Goal: Task Accomplishment & Management: Manage account settings

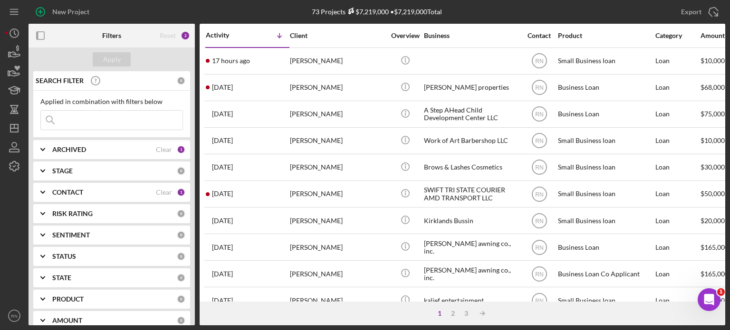
click at [108, 124] on input at bounding box center [112, 120] width 142 height 19
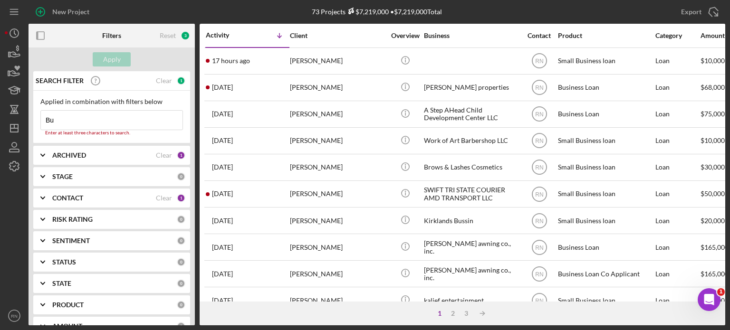
type input "B"
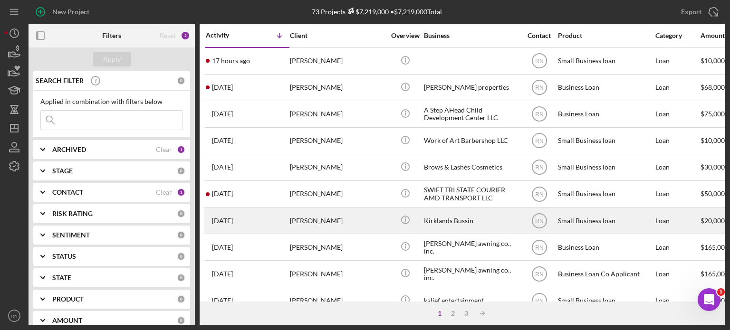
click at [432, 218] on div "Kirklands Bussin" at bounding box center [471, 220] width 95 height 25
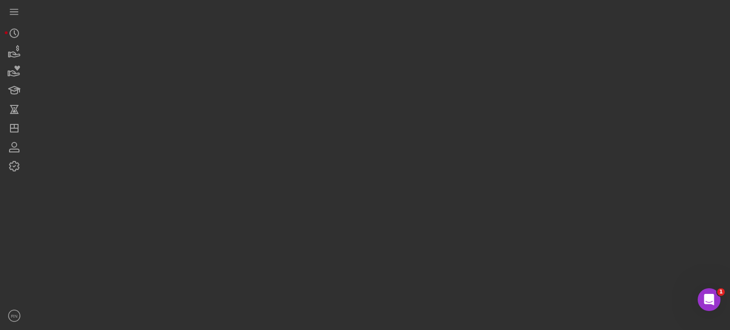
click at [432, 218] on div at bounding box center [377, 163] width 697 height 326
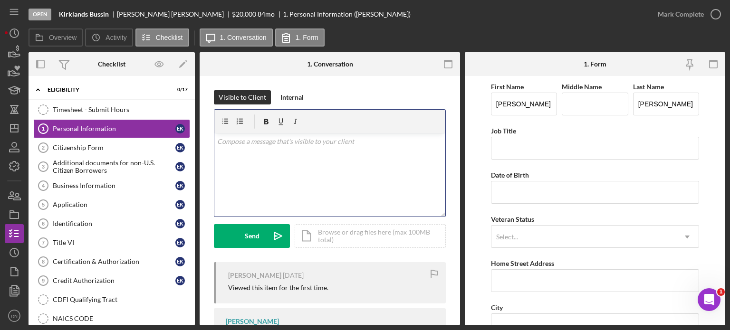
click at [348, 180] on div "v Color teal Color pink Remove color Add row above Add row below Add column bef…" at bounding box center [329, 175] width 231 height 83
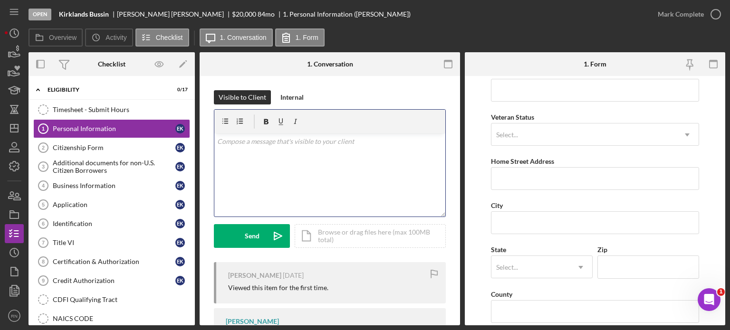
scroll to position [48, 0]
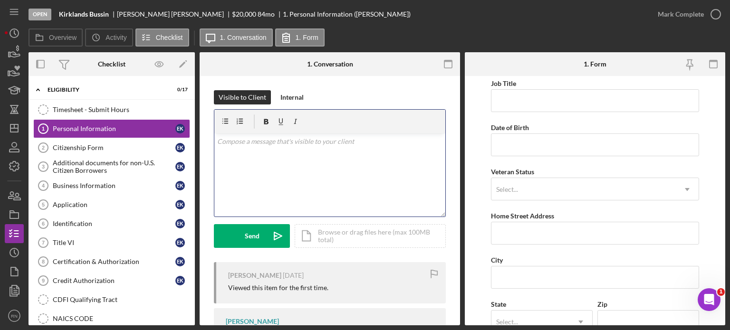
click at [256, 146] on p at bounding box center [330, 141] width 226 height 10
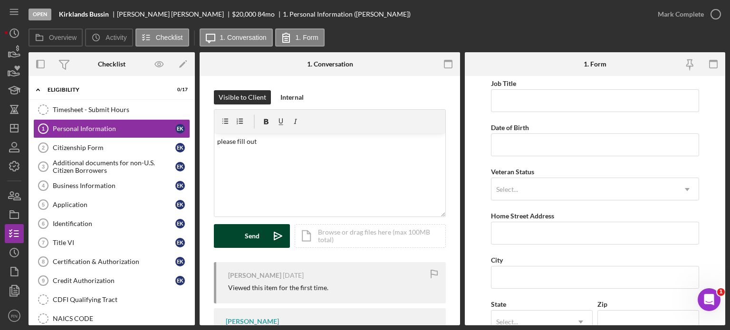
click at [250, 235] on div "Send" at bounding box center [252, 236] width 15 height 24
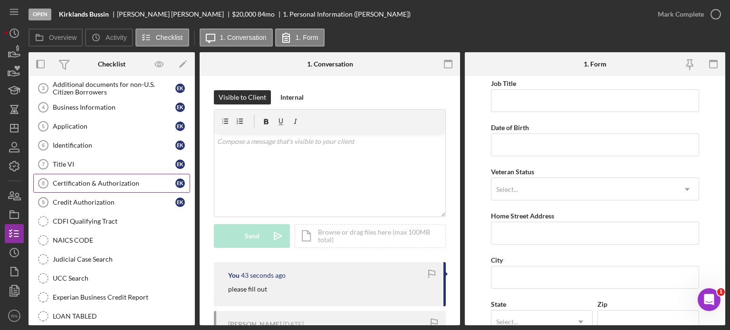
scroll to position [95, 0]
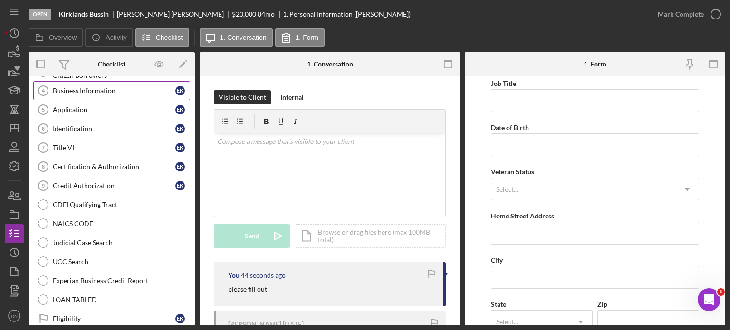
click at [120, 91] on div "Business Information" at bounding box center [114, 91] width 123 height 8
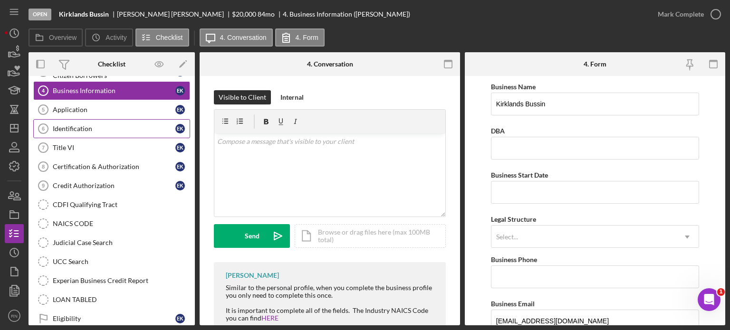
click at [96, 128] on div "Identification" at bounding box center [114, 129] width 123 height 8
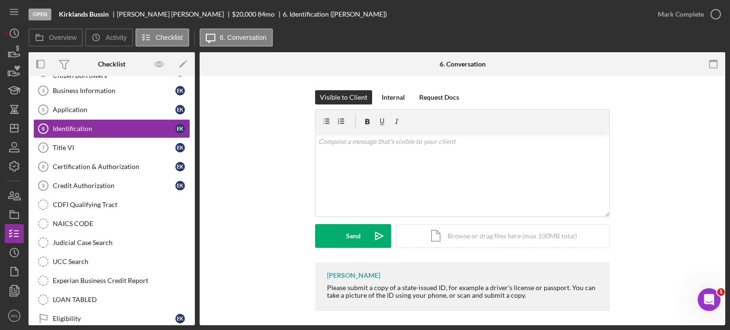
scroll to position [4, 0]
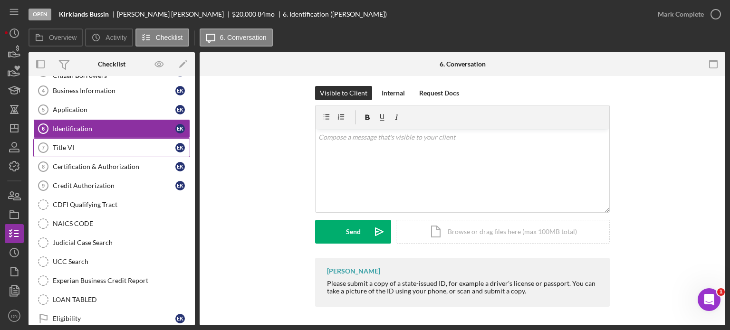
click at [105, 144] on div "Title VI" at bounding box center [114, 148] width 123 height 8
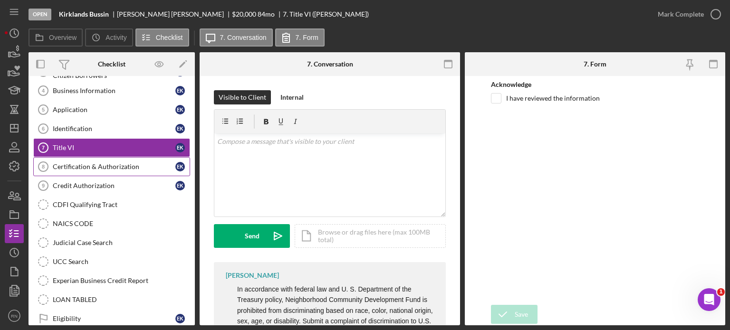
click at [116, 171] on link "Certification & Authorization 8 Certification & Authorization E K" at bounding box center [111, 166] width 157 height 19
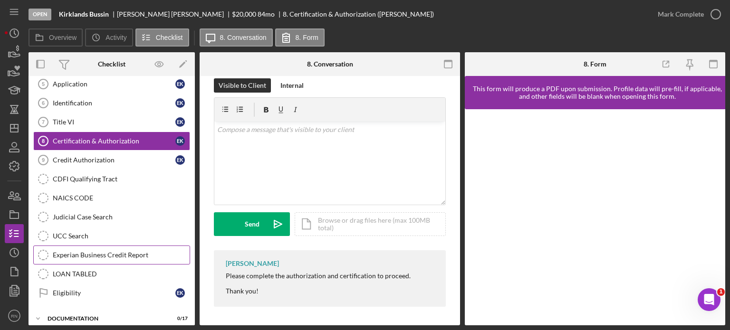
scroll to position [143, 0]
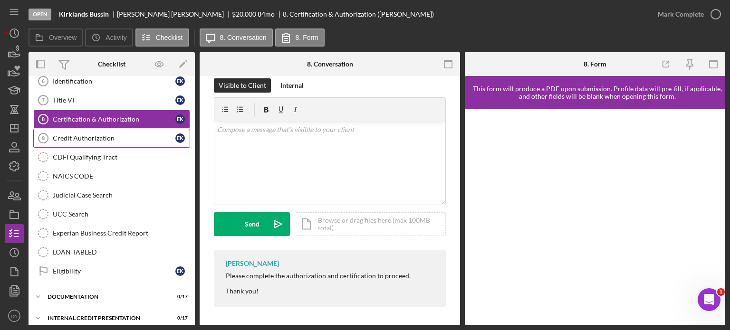
click at [107, 134] on div "Credit Authorization" at bounding box center [114, 138] width 123 height 8
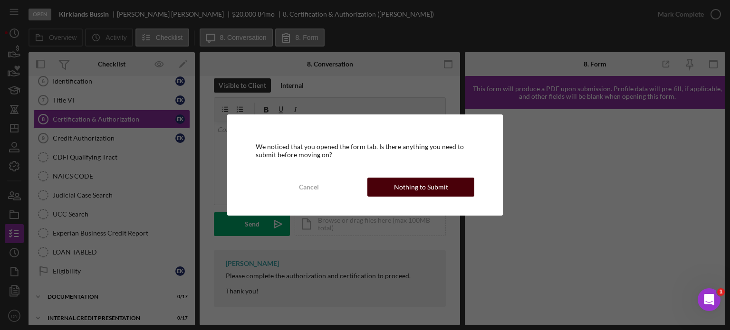
click at [384, 192] on button "Nothing to Submit" at bounding box center [420, 187] width 107 height 19
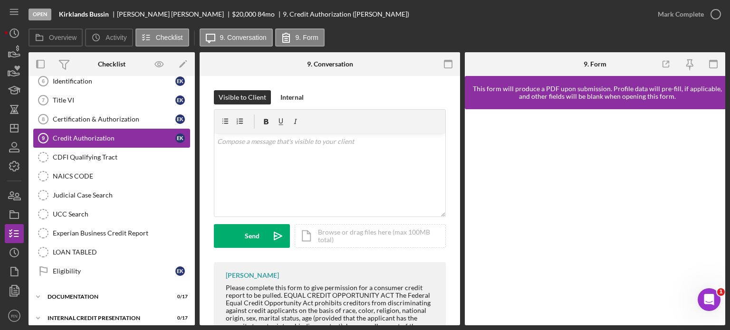
click at [117, 138] on div "Credit Authorization" at bounding box center [114, 138] width 123 height 8
click at [87, 162] on link "CDFI Qualifying Tract CDFI Qualifying Tract" at bounding box center [111, 157] width 157 height 19
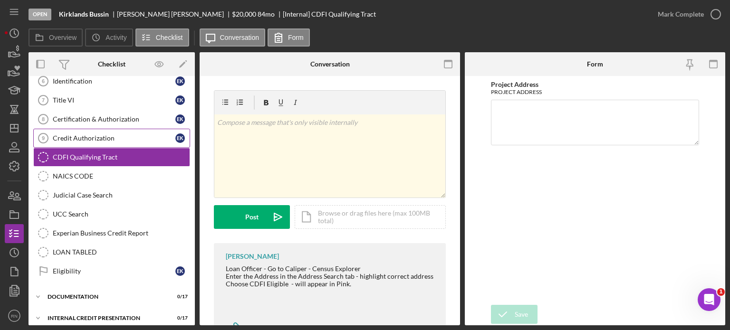
click at [101, 142] on link "Credit Authorization 9 Credit Authorization E K" at bounding box center [111, 138] width 157 height 19
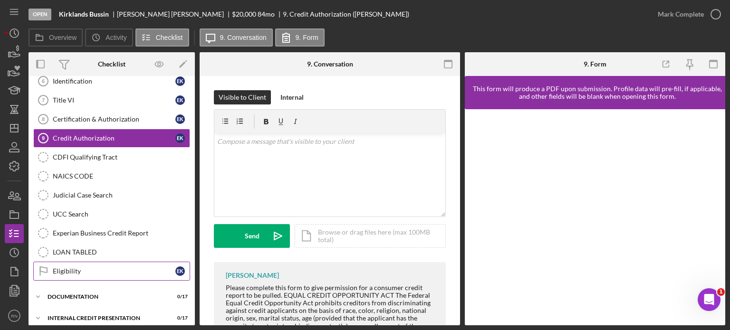
click at [83, 274] on link "Eligibility Eligibility E K" at bounding box center [111, 271] width 157 height 19
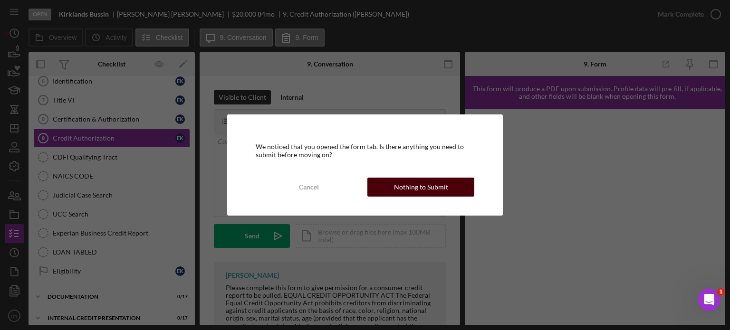
click at [430, 190] on div "Nothing to Submit" at bounding box center [421, 187] width 54 height 19
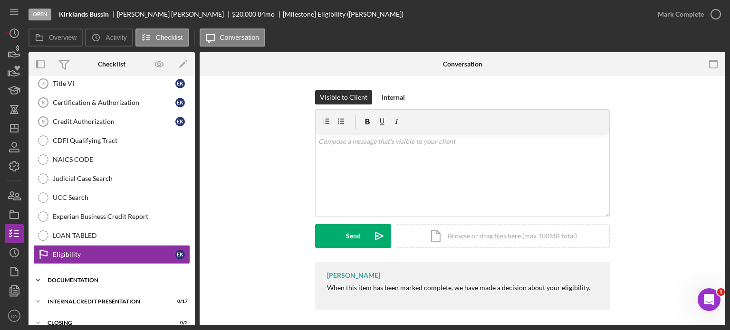
scroll to position [168, 0]
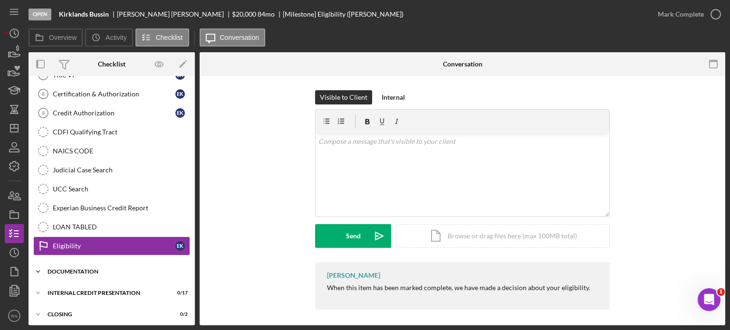
click at [92, 271] on div "Icon/Expander Documentation 0 / 17" at bounding box center [112, 271] width 166 height 19
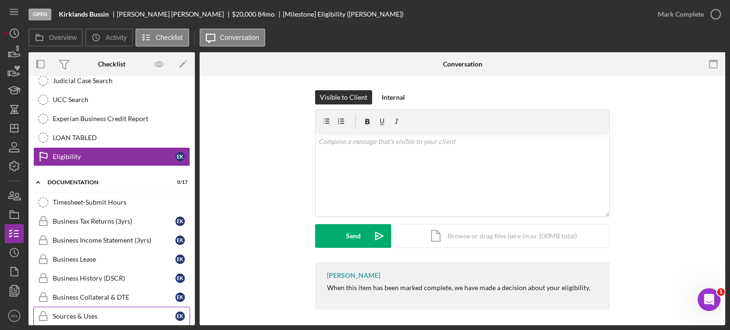
scroll to position [310, 0]
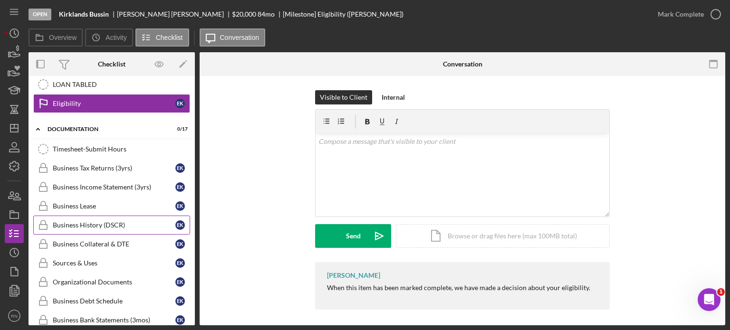
drag, startPoint x: 110, startPoint y: 221, endPoint x: 118, endPoint y: 222, distance: 7.6
click at [110, 221] on div "Business History (DSCR)" at bounding box center [114, 225] width 123 height 8
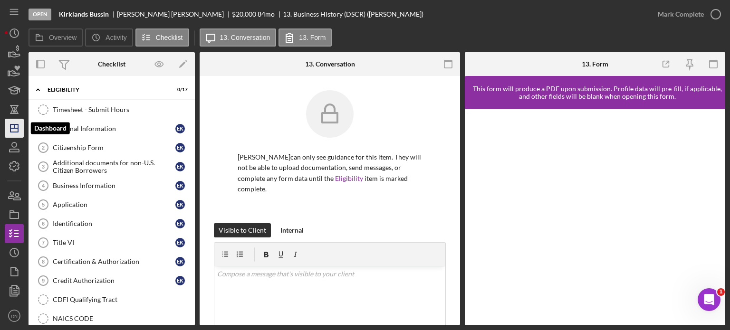
click at [15, 129] on icon "Icon/Dashboard" at bounding box center [14, 128] width 24 height 24
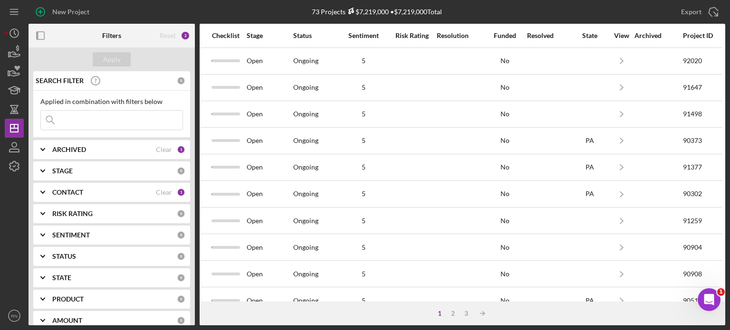
scroll to position [0, 656]
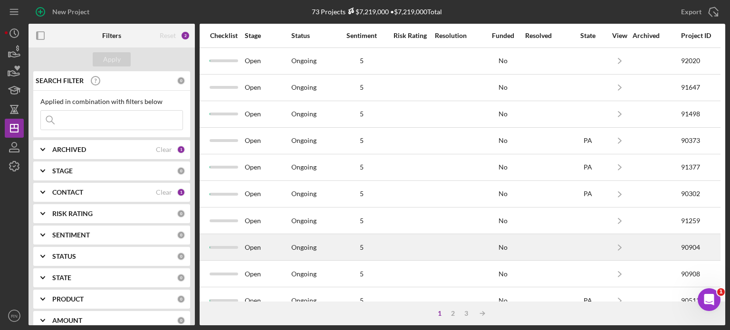
click at [230, 248] on div at bounding box center [224, 247] width 29 height 3
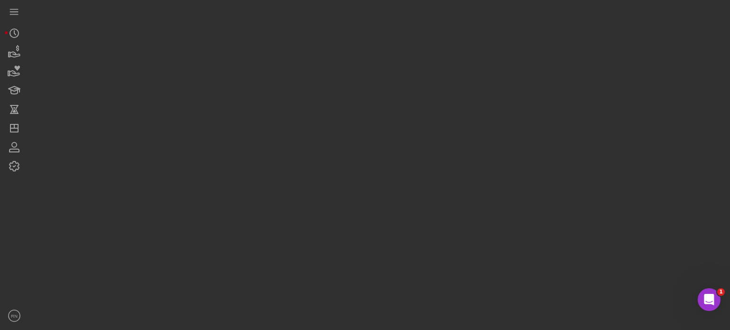
click at [230, 248] on div at bounding box center [377, 163] width 697 height 326
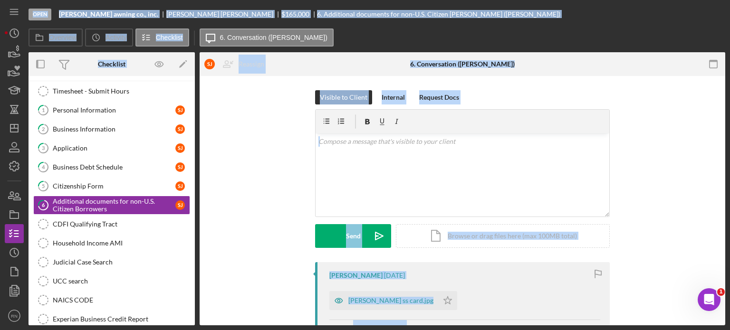
scroll to position [41, 0]
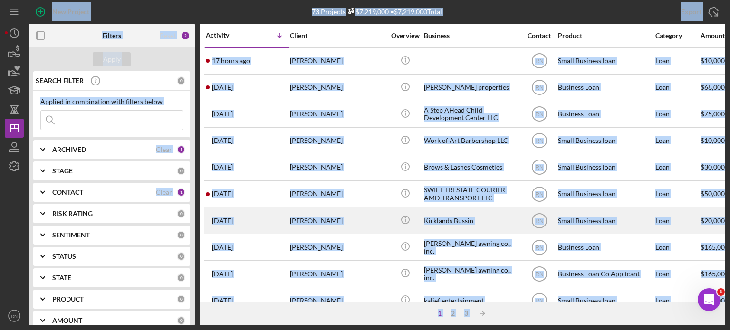
click at [326, 220] on div "[PERSON_NAME]" at bounding box center [337, 220] width 95 height 25
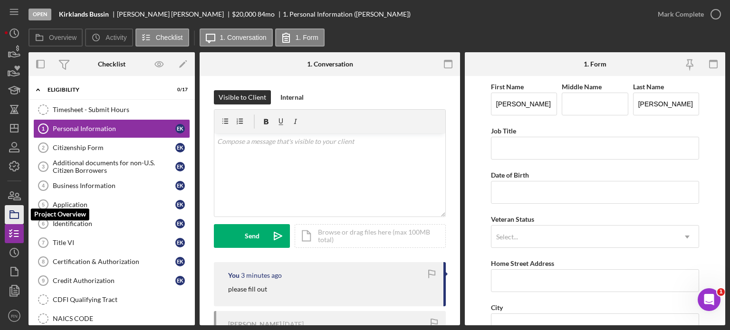
click at [13, 214] on icon "button" at bounding box center [14, 215] width 24 height 24
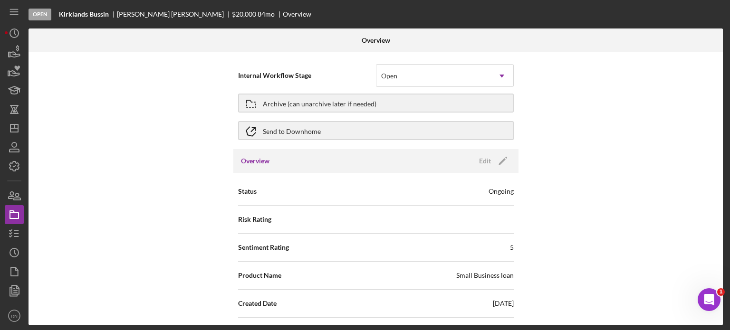
click at [283, 14] on div "Overview" at bounding box center [297, 14] width 29 height 8
click at [20, 198] on icon "button" at bounding box center [17, 196] width 7 height 7
